Goal: Transaction & Acquisition: Purchase product/service

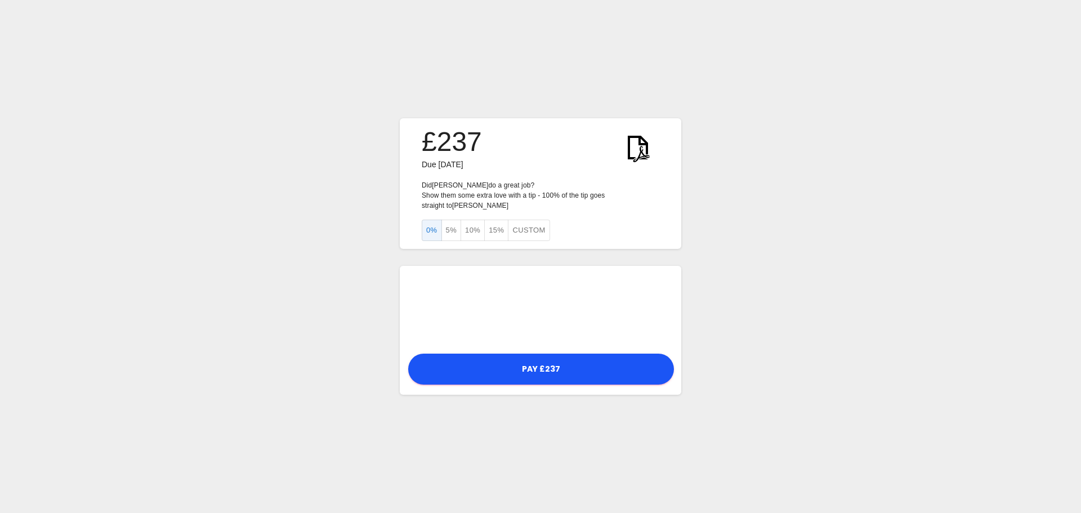
click at [487, 347] on div "Pay £237" at bounding box center [540, 330] width 281 height 129
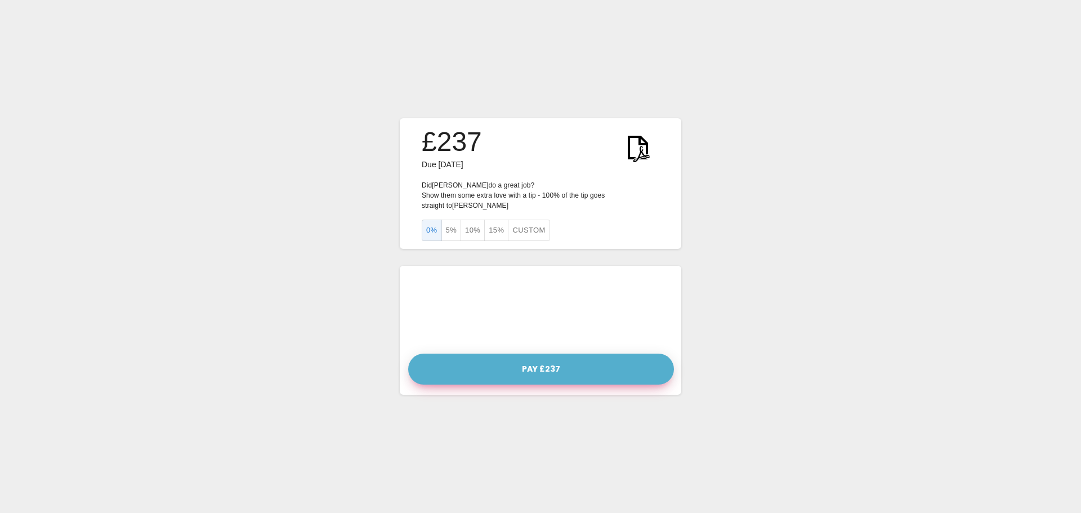
click at [496, 355] on button "Pay £237" at bounding box center [541, 368] width 266 height 31
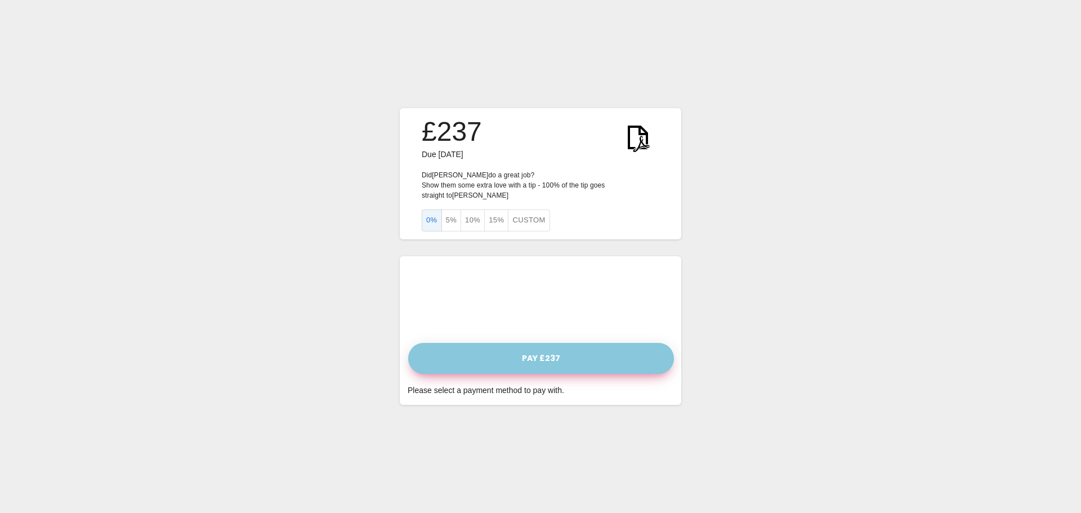
click at [495, 348] on button "Pay £237" at bounding box center [541, 358] width 266 height 31
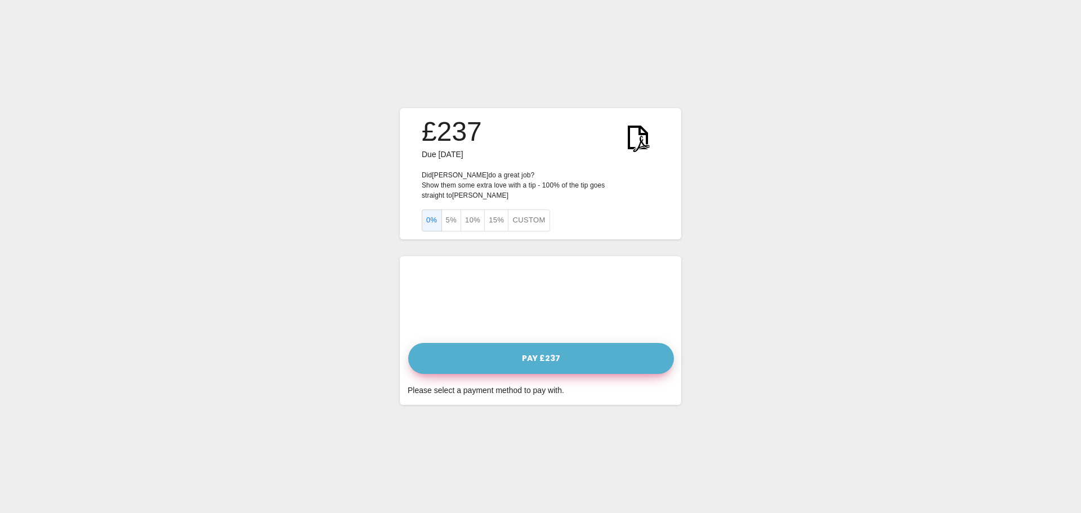
click at [546, 351] on button "Pay £237" at bounding box center [541, 358] width 266 height 31
